Goal: Check status

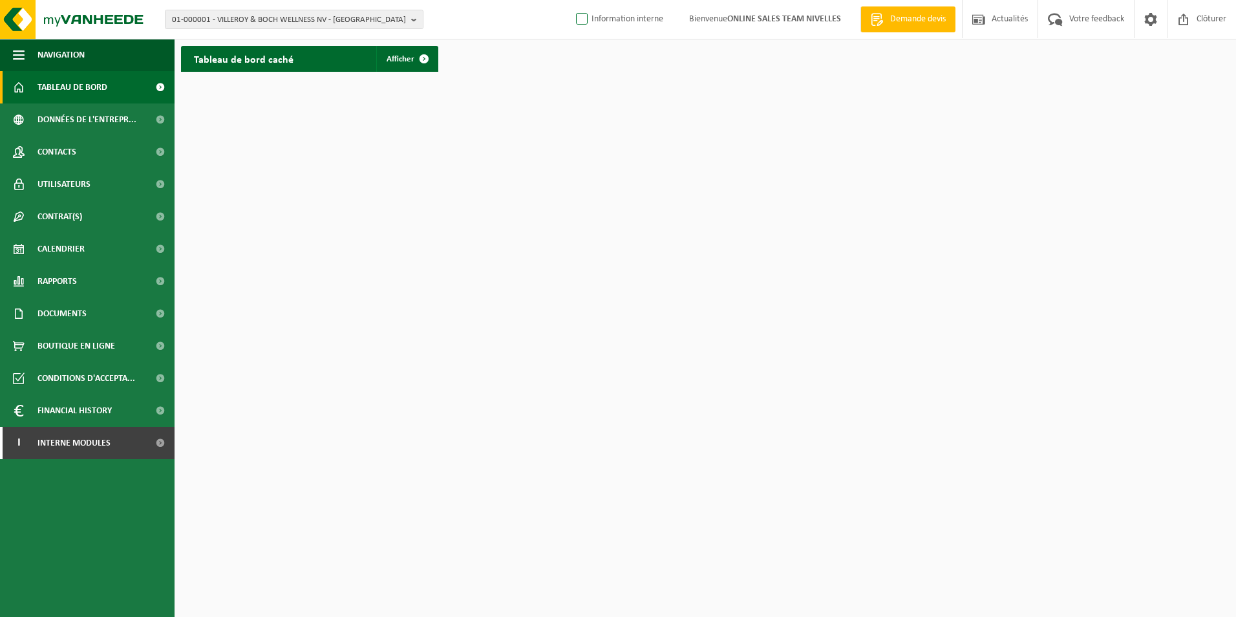
click at [576, 26] on label "Information interne" at bounding box center [619, 19] width 90 height 19
click at [572, 0] on input "Information interne" at bounding box center [571, -1] width 1 height 1
checkbox input "true"
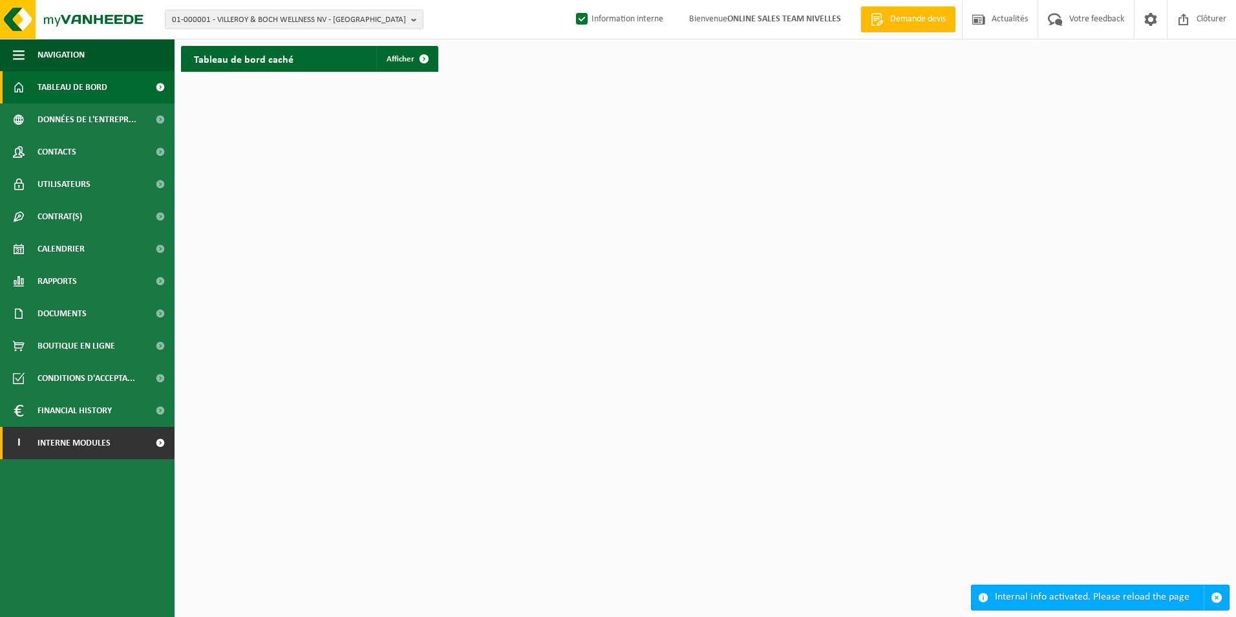
click at [97, 442] on span "Interne modules" at bounding box center [74, 443] width 73 height 32
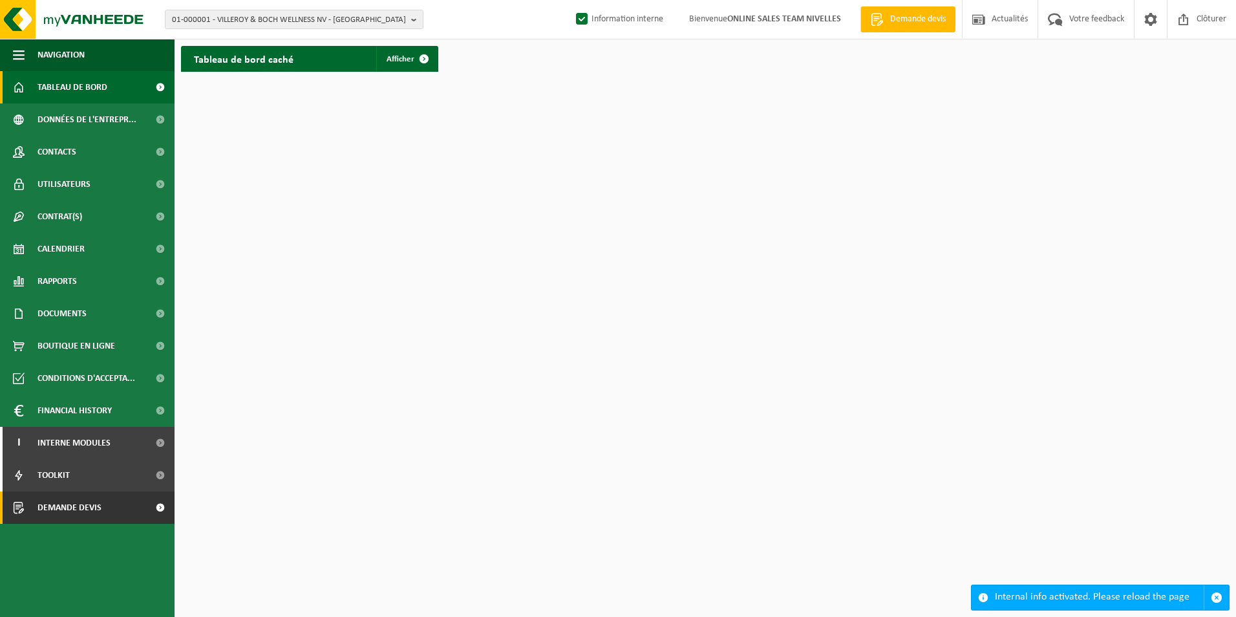
click at [48, 500] on span "Demande devis" at bounding box center [70, 507] width 64 height 32
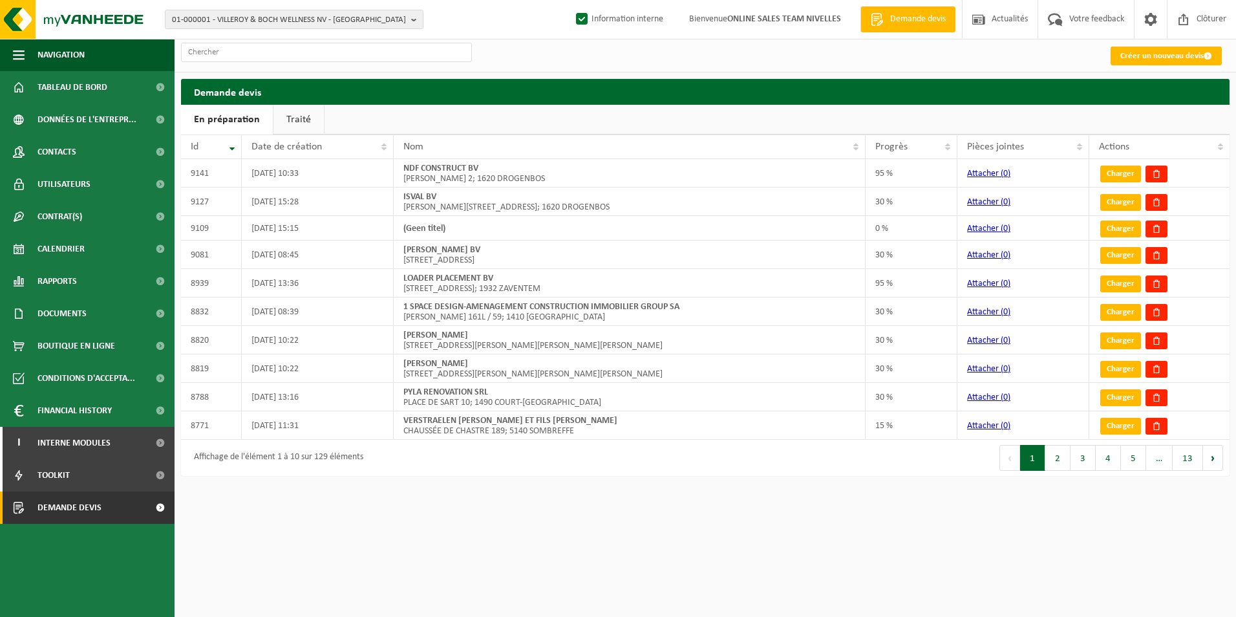
click at [291, 125] on link "Traité" at bounding box center [299, 120] width 50 height 30
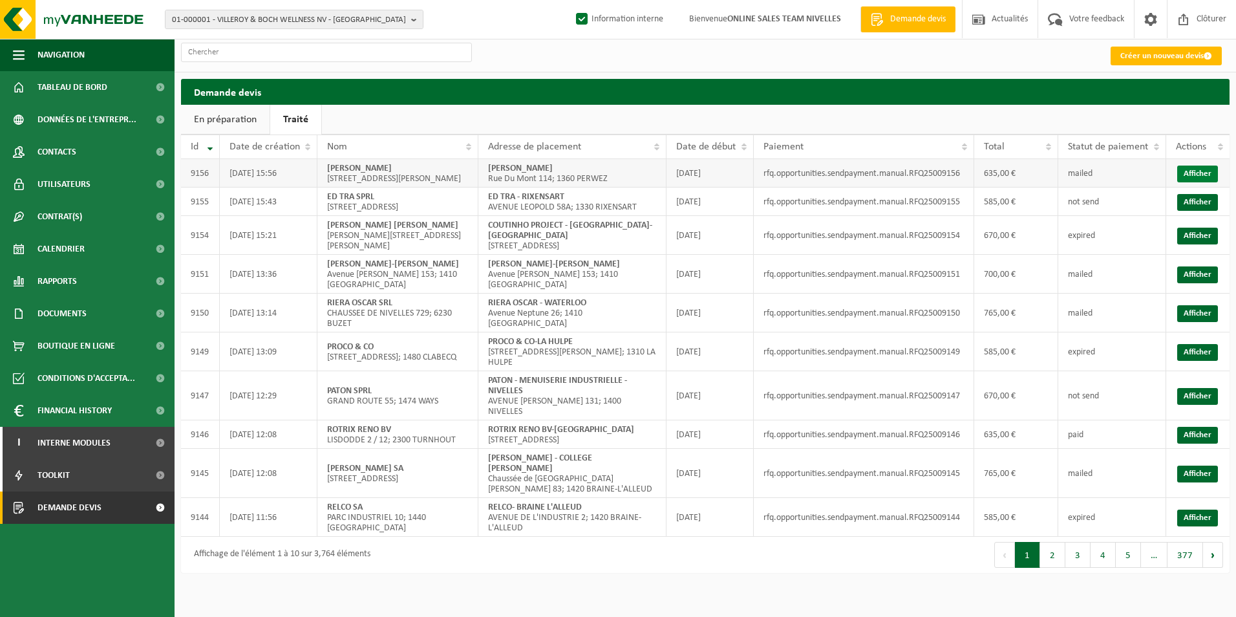
click at [1189, 173] on link "Afficher" at bounding box center [1197, 174] width 41 height 17
click at [1187, 281] on link "Afficher" at bounding box center [1197, 274] width 41 height 17
click at [1178, 244] on link "Afficher" at bounding box center [1197, 236] width 41 height 17
click at [1193, 202] on link "Afficher" at bounding box center [1197, 202] width 41 height 17
click at [1210, 244] on link "Afficher" at bounding box center [1197, 236] width 41 height 17
